Goal: Check status: Check status

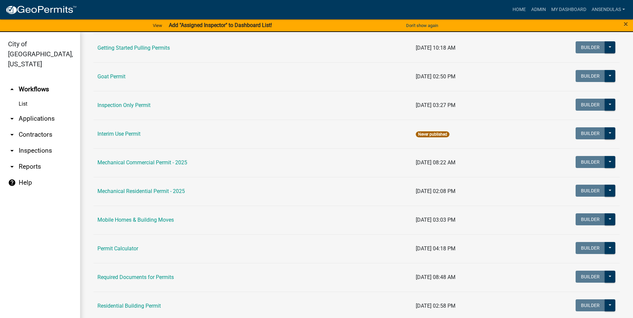
scroll to position [267, 0]
click at [117, 307] on link "Residential Building Permit" at bounding box center [128, 305] width 63 height 6
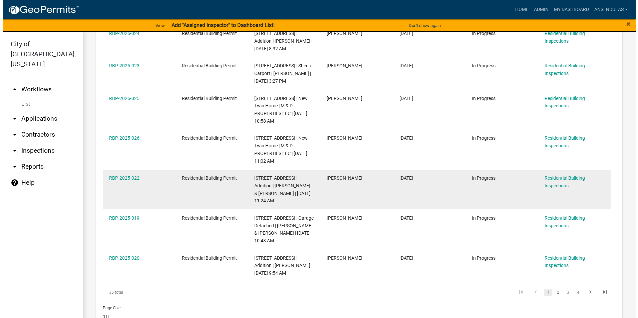
scroll to position [233, 0]
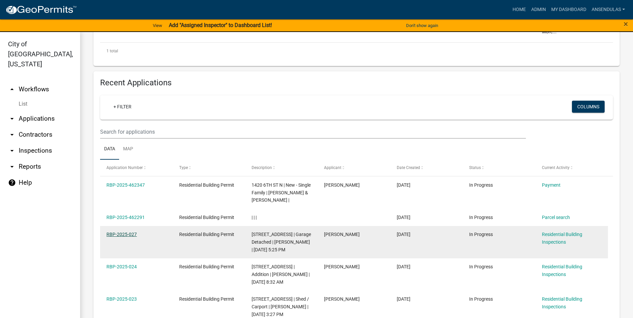
click at [120, 234] on link "RBP-2025-027" at bounding box center [121, 234] width 30 height 5
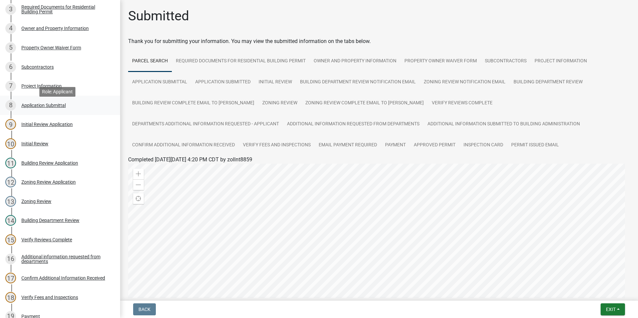
scroll to position [133, 0]
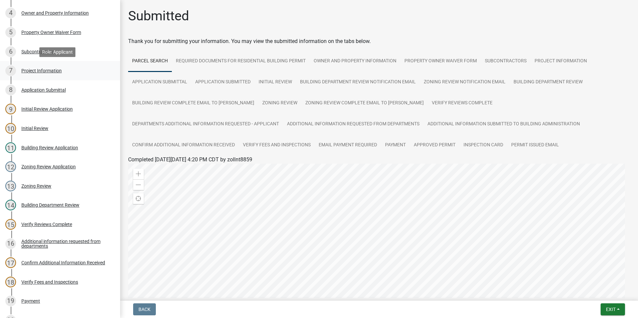
click at [46, 67] on div "7 Project Information" at bounding box center [57, 70] width 104 height 11
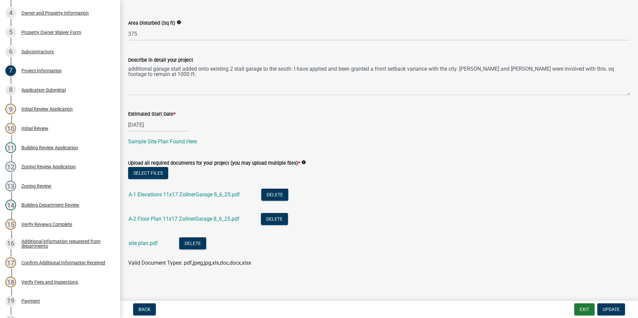
scroll to position [154, 0]
click at [148, 244] on link "site plan.pdf" at bounding box center [142, 242] width 29 height 6
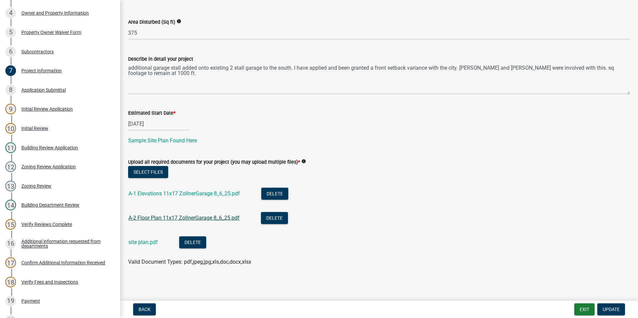
click at [173, 216] on link "A-2 Floor Plan 11x17 ZollnerGarage 8_6_25.pdf" at bounding box center [183, 218] width 111 height 6
click at [195, 193] on link "A-1 Elevations 11x17 ZollnerGarage 8_6_25.pdf" at bounding box center [183, 193] width 111 height 6
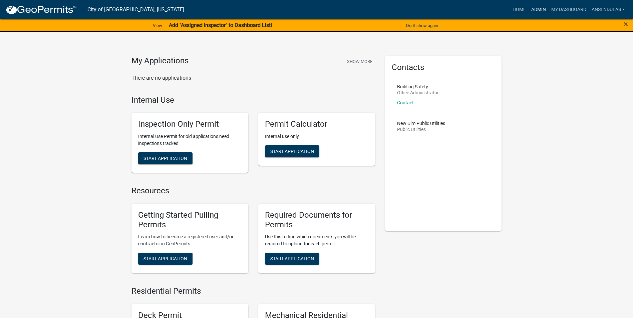
click at [538, 7] on link "Admin" at bounding box center [538, 9] width 20 height 13
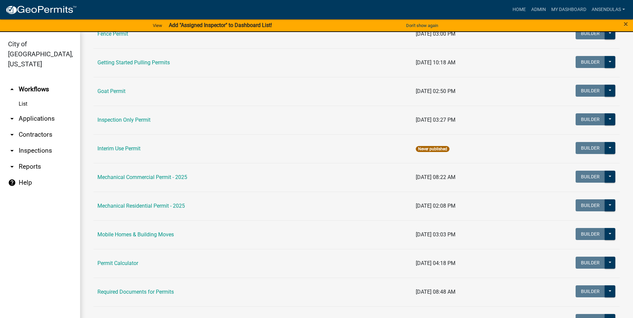
scroll to position [267, 0]
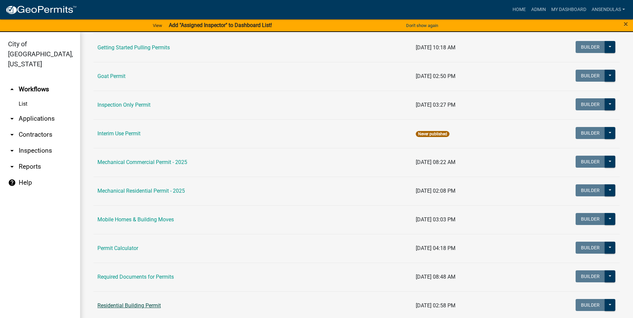
click at [130, 306] on link "Residential Building Permit" at bounding box center [128, 305] width 63 height 6
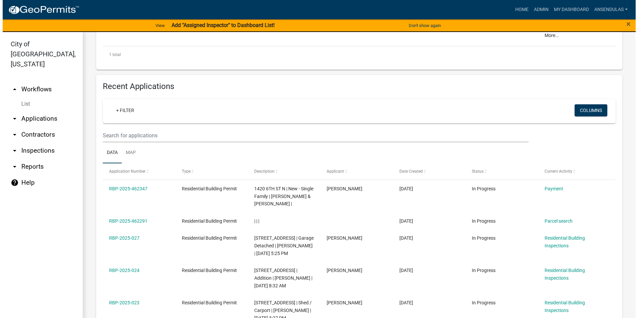
scroll to position [233, 0]
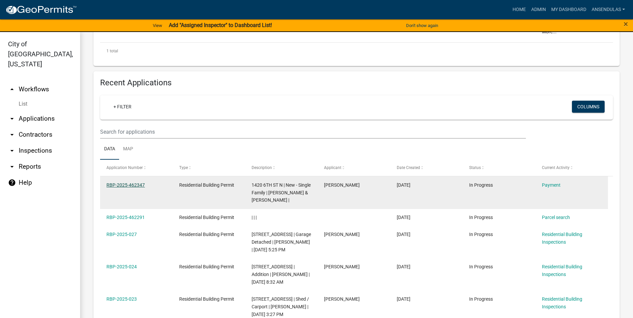
click at [120, 184] on link "RBP-2025-462347" at bounding box center [125, 184] width 38 height 5
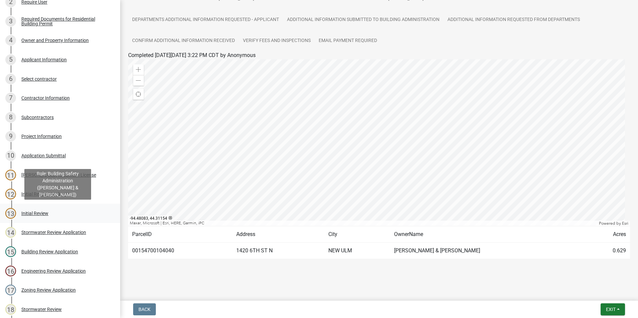
scroll to position [94, 0]
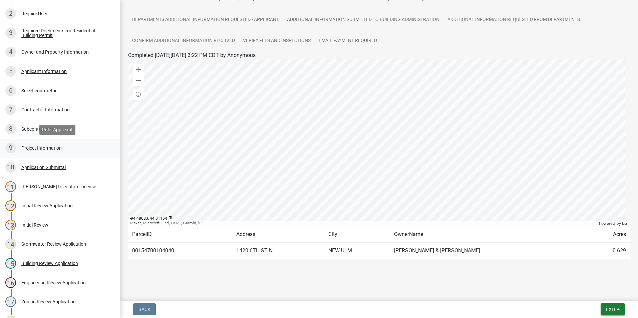
click at [43, 150] on div "Project Information" at bounding box center [41, 148] width 40 height 5
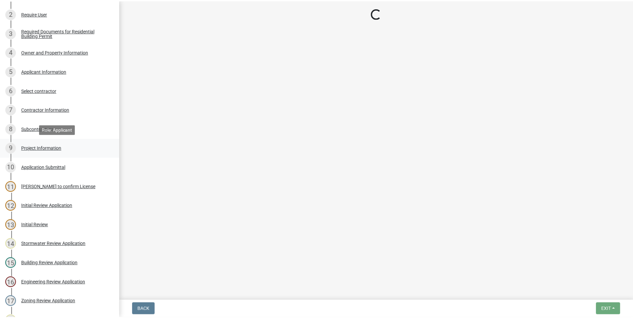
scroll to position [0, 0]
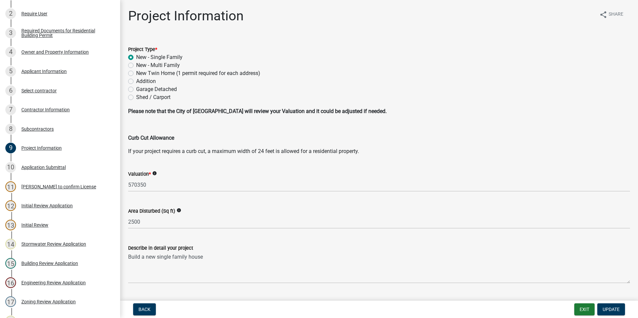
click at [154, 173] on icon "info" at bounding box center [154, 173] width 5 height 5
click at [331, 174] on div "Valuation * info" at bounding box center [378, 174] width 501 height 8
click at [579, 310] on button "Exit" at bounding box center [584, 309] width 20 height 12
